Goal: Task Accomplishment & Management: Use online tool/utility

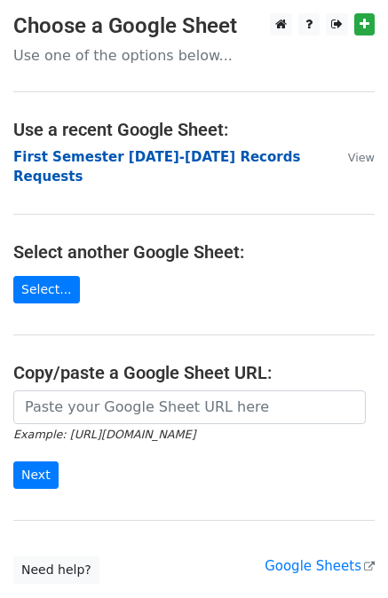
click at [100, 154] on strong "First Semester 2025-2026 Records Requests" at bounding box center [156, 167] width 286 height 36
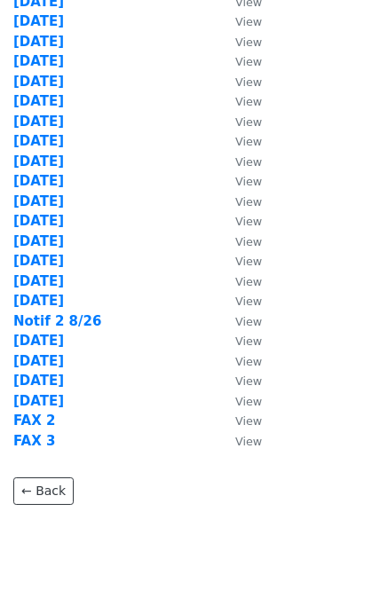
scroll to position [258, 0]
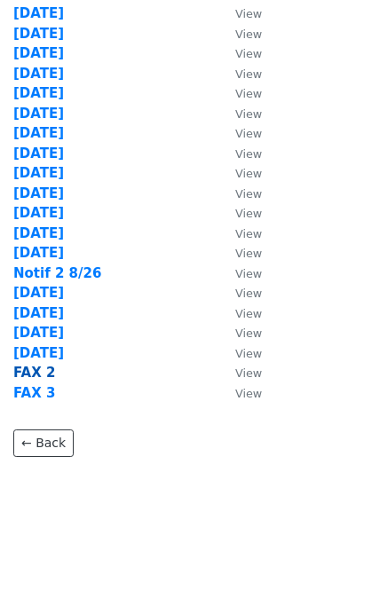
click at [28, 370] on strong "FAX 2" at bounding box center [34, 373] width 42 height 16
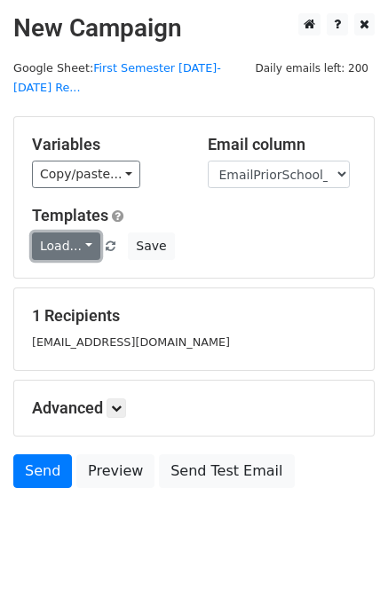
click at [63, 232] on link "Load..." at bounding box center [66, 245] width 68 height 27
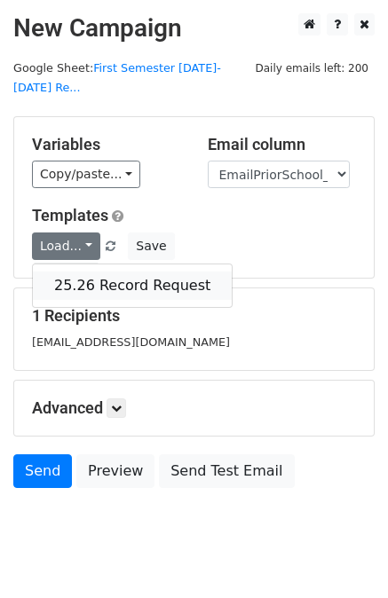
click at [77, 271] on link "25.26 Record Request" at bounding box center [132, 285] width 199 height 28
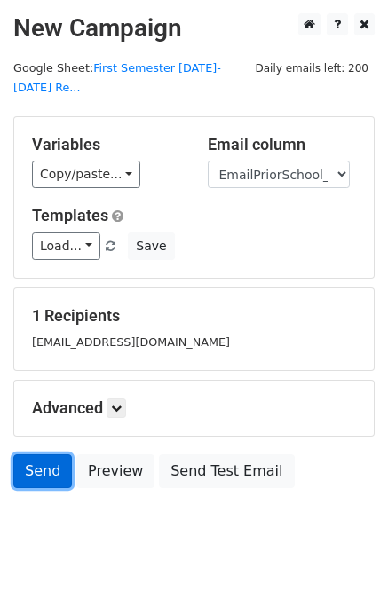
click at [37, 454] on link "Send" at bounding box center [42, 471] width 59 height 34
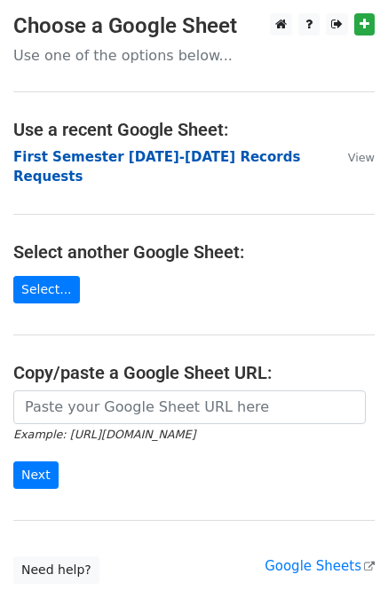
click at [219, 152] on strong "First Semester 2025-2026 Records Requests" at bounding box center [156, 167] width 286 height 36
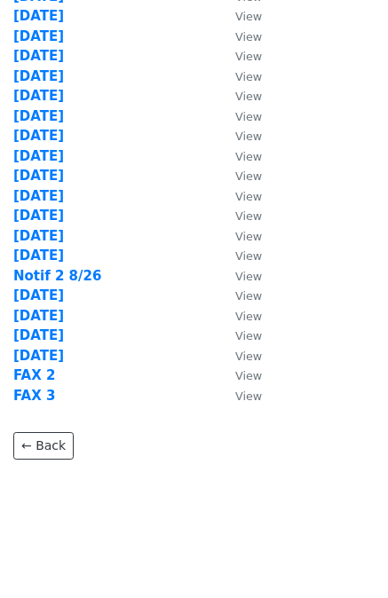
scroll to position [258, 0]
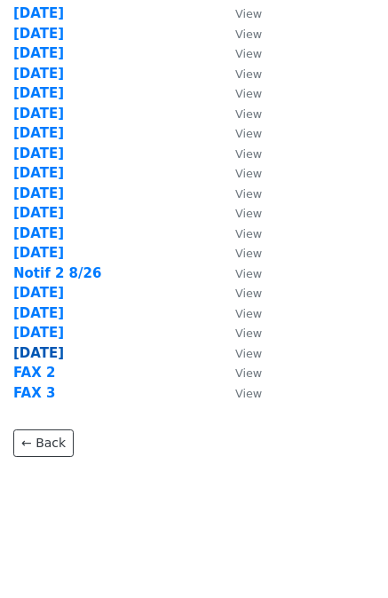
click at [31, 349] on strong "9/2/25" at bounding box center [38, 353] width 51 height 16
click at [30, 349] on strong "9/2/25" at bounding box center [38, 353] width 51 height 16
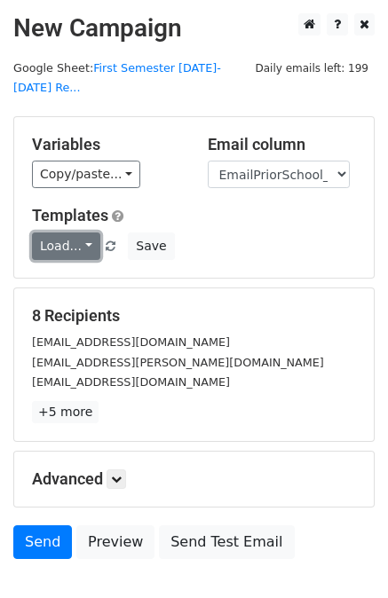
click at [57, 232] on link "Load..." at bounding box center [66, 245] width 68 height 27
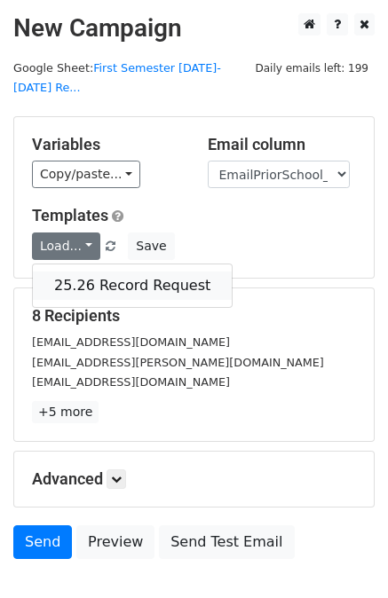
click at [75, 271] on link "25.26 Record Request" at bounding box center [132, 285] width 199 height 28
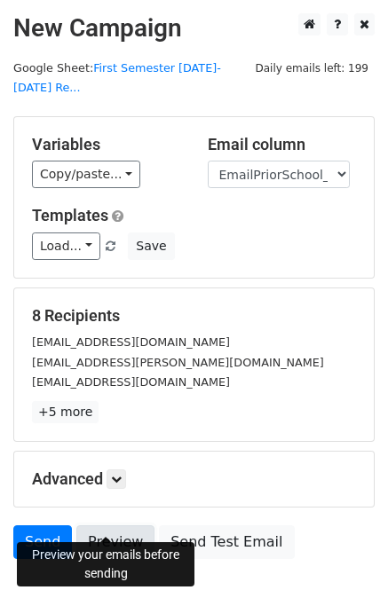
click at [106, 525] on link "Preview" at bounding box center [115, 542] width 78 height 34
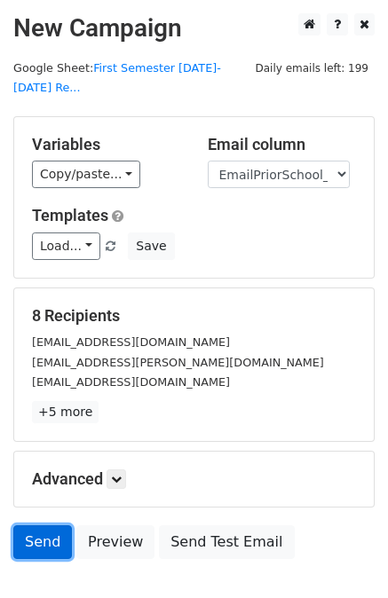
click at [41, 525] on link "Send" at bounding box center [42, 542] width 59 height 34
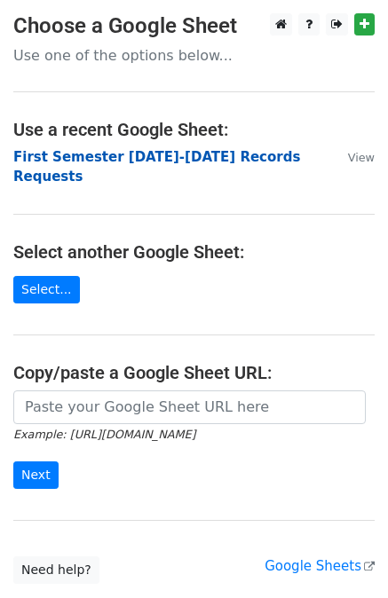
click at [208, 157] on strong "First Semester 2025-2026 Records Requests" at bounding box center [156, 167] width 286 height 36
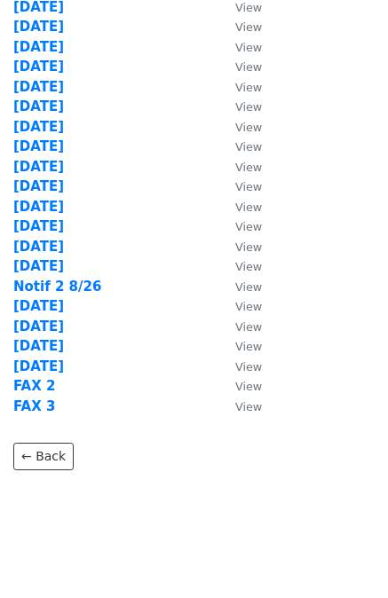
scroll to position [258, 0]
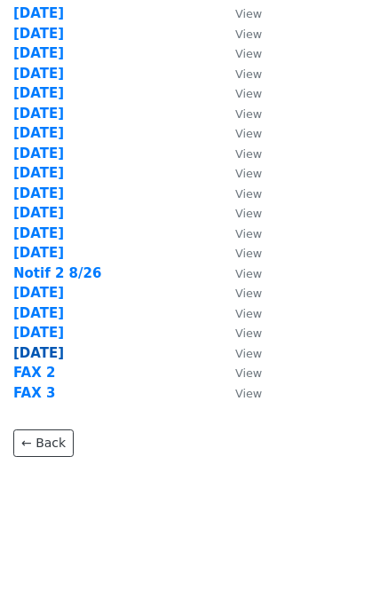
click at [31, 349] on strong "9/2/25" at bounding box center [38, 353] width 51 height 16
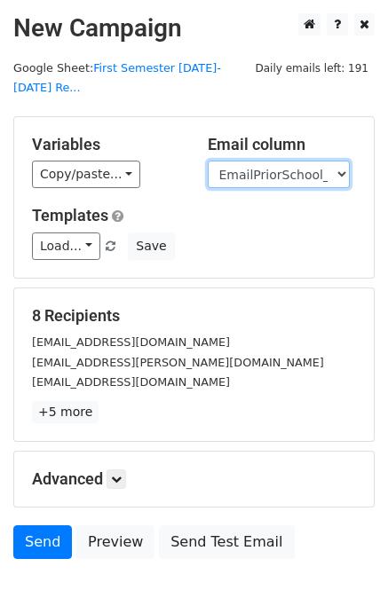
click at [302, 161] on select "User ID Last Name First Name Start Year Enrollment Date Birthday_Age Reported G…" at bounding box center [279, 174] width 142 height 27
select select "FaxPriorSchool1_2021"
click at [208, 161] on select "User ID Last Name First Name Start Year Enrollment Date Birthday_Age Reported G…" at bounding box center [279, 174] width 142 height 27
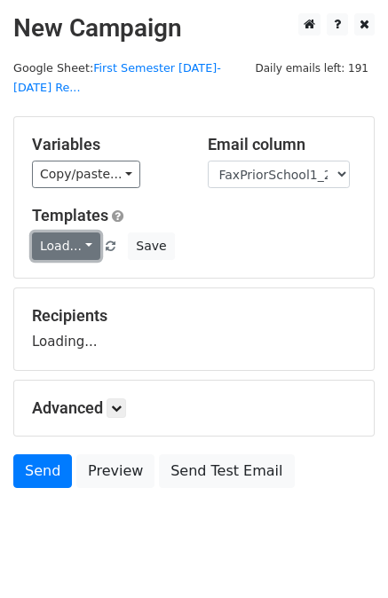
click at [72, 232] on link "Load..." at bounding box center [66, 245] width 68 height 27
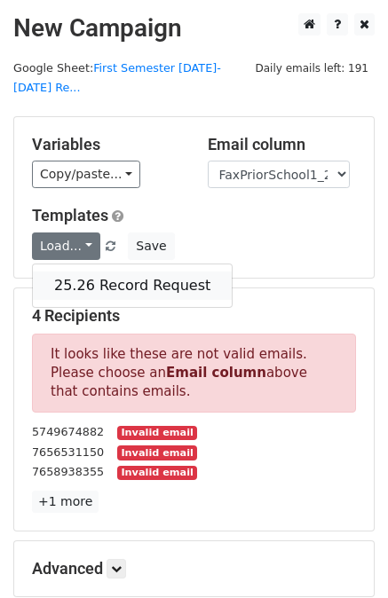
click at [82, 271] on link "25.26 Record Request" at bounding box center [132, 285] width 199 height 28
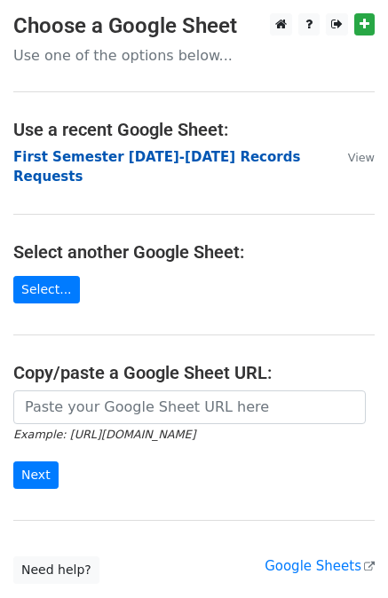
click at [176, 156] on strong "First Semester [DATE]-[DATE] Records Requests" at bounding box center [156, 167] width 286 height 36
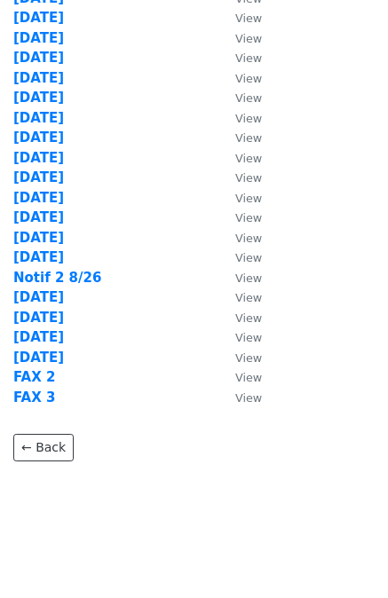
scroll to position [258, 0]
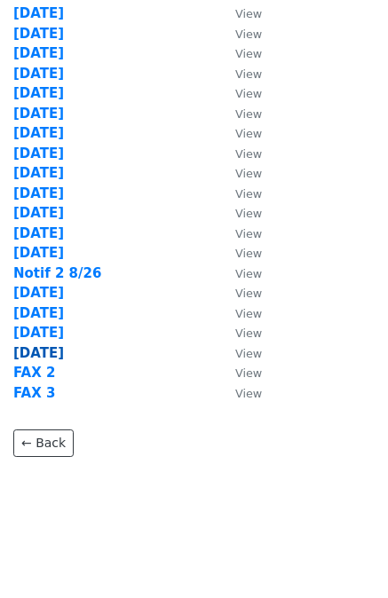
click at [32, 352] on strong "9/2/25" at bounding box center [38, 353] width 51 height 16
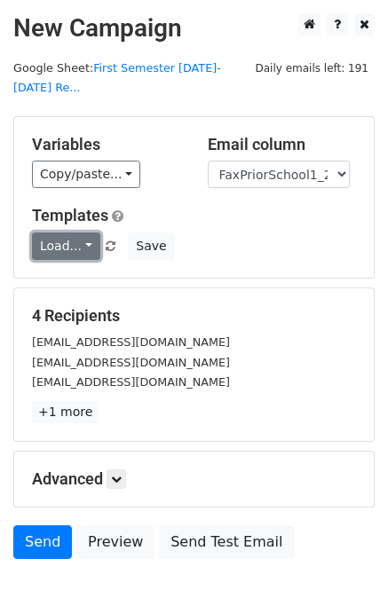
click at [47, 232] on link "Load..." at bounding box center [66, 245] width 68 height 27
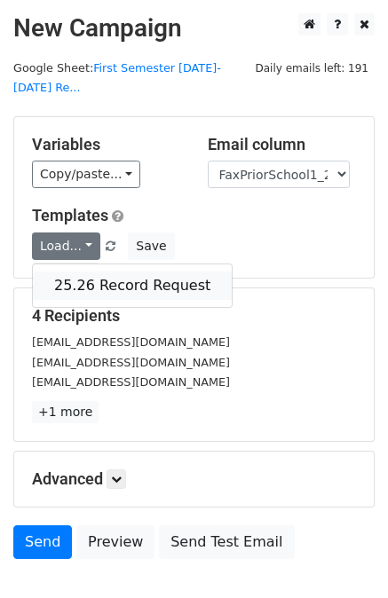
click at [105, 271] on link "25.26 Record Request" at bounding box center [132, 285] width 199 height 28
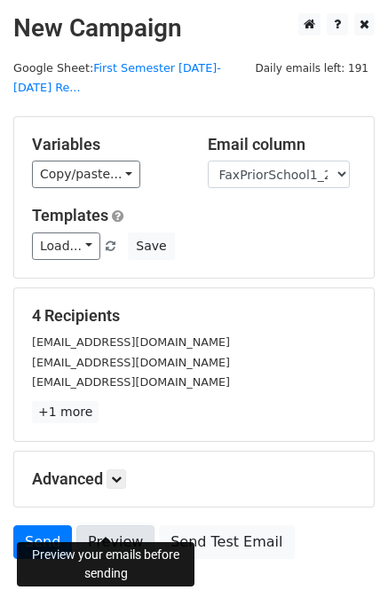
click at [114, 525] on link "Preview" at bounding box center [115, 542] width 78 height 34
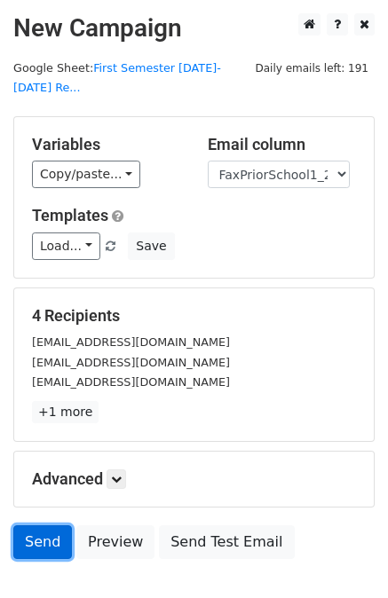
click at [42, 525] on link "Send" at bounding box center [42, 542] width 59 height 34
